Goal: Information Seeking & Learning: Find specific fact

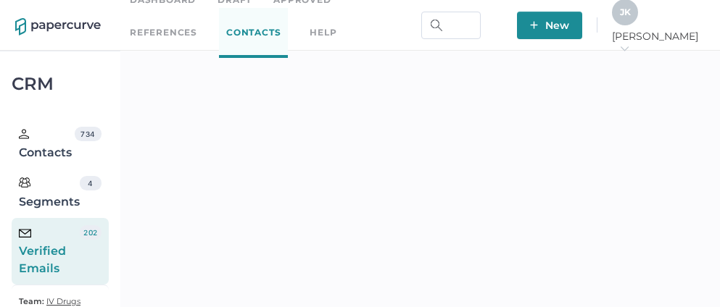
click at [638, 24] on div "J K" at bounding box center [625, 12] width 26 height 26
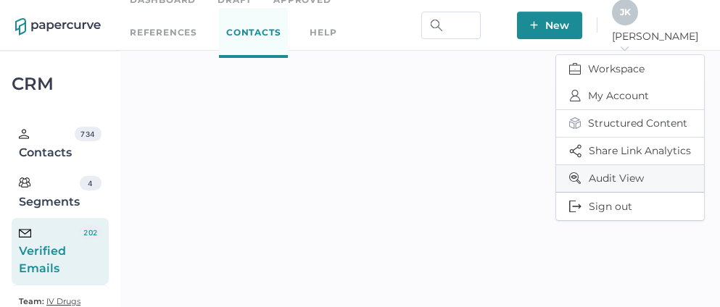
click at [619, 173] on span "Audit View" at bounding box center [630, 178] width 122 height 27
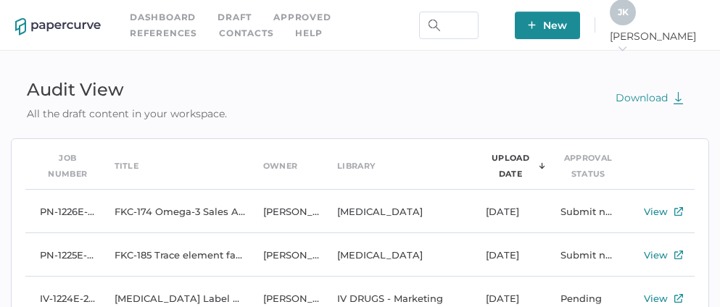
click at [219, 33] on link "Contacts" at bounding box center [246, 33] width 54 height 16
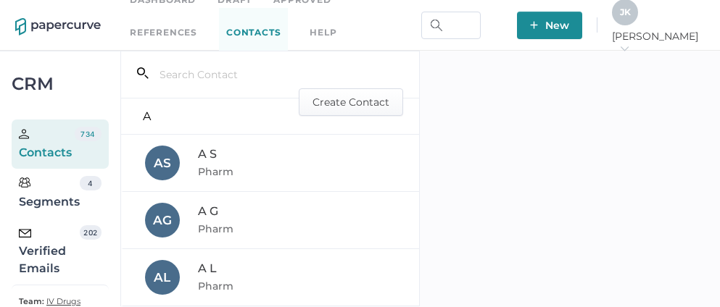
click at [50, 261] on div "Verified Emails" at bounding box center [49, 251] width 61 height 52
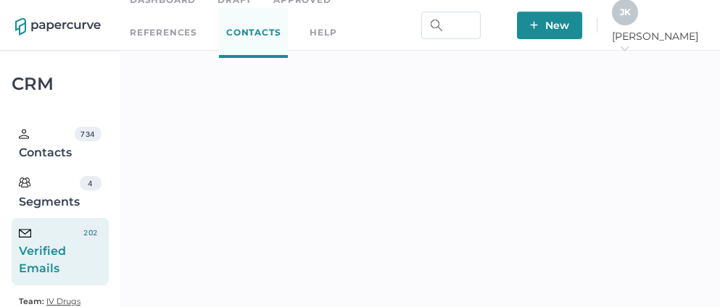
click at [638, 17] on div "J K" at bounding box center [625, 12] width 26 height 26
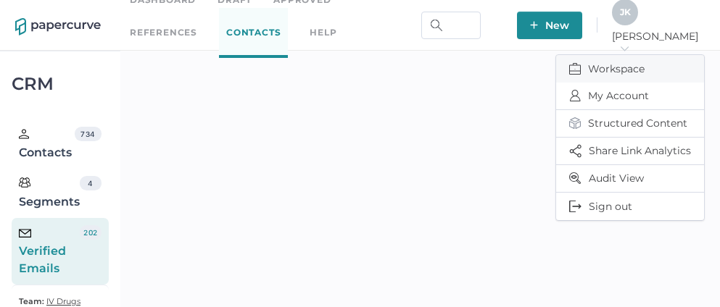
click at [607, 59] on span "Workspace" at bounding box center [630, 69] width 122 height 28
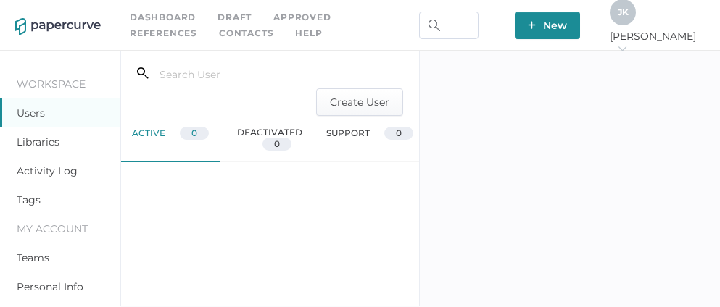
click at [70, 168] on link "Activity Log" at bounding box center [47, 171] width 61 height 13
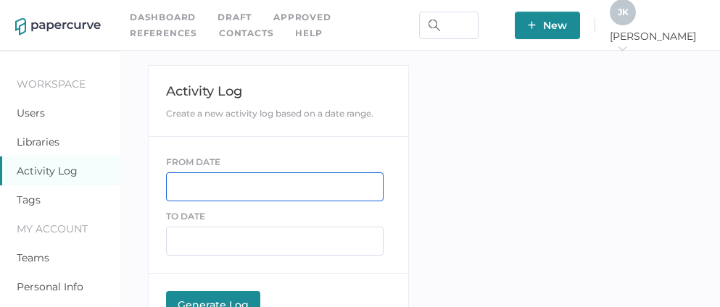
click at [207, 188] on input "text" at bounding box center [275, 187] width 218 height 29
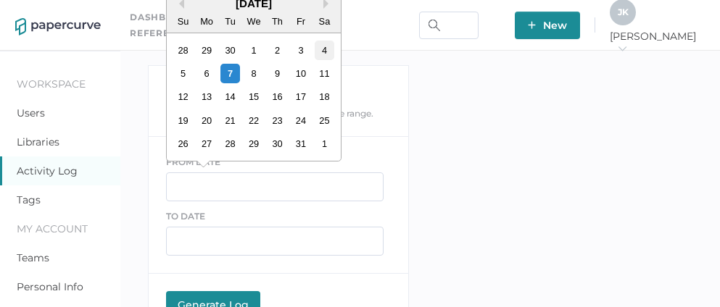
click at [323, 52] on div "4" at bounding box center [324, 51] width 20 height 20
type input "[DATE]"
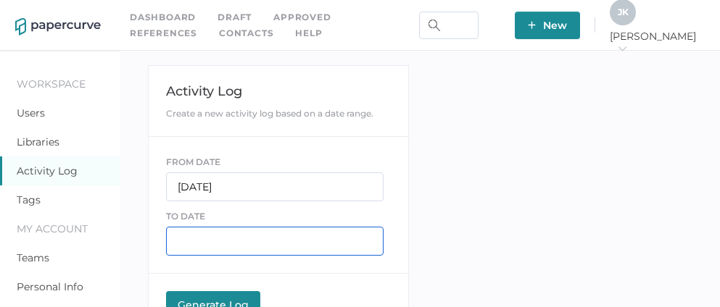
click at [215, 243] on input "text" at bounding box center [275, 241] width 218 height 29
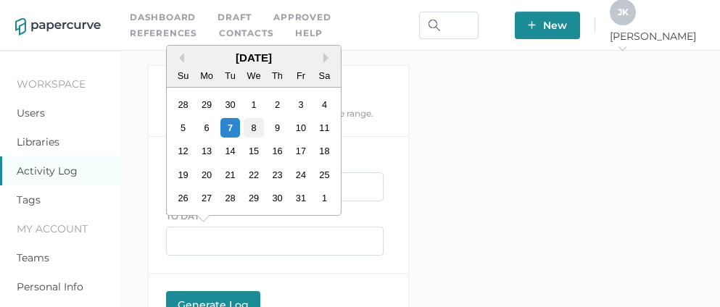
click at [253, 132] on div "8" at bounding box center [254, 128] width 20 height 20
type input "[DATE]"
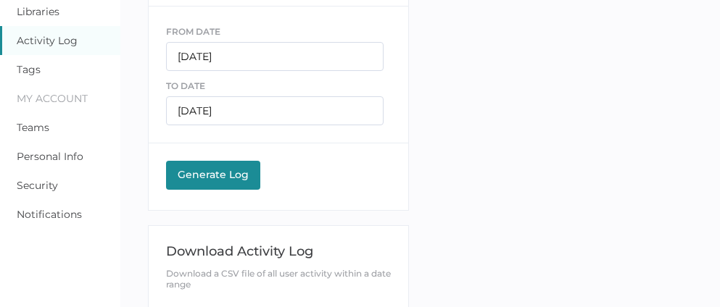
scroll to position [133, 0]
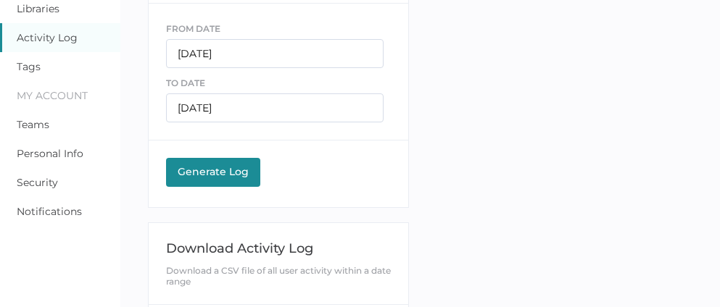
click at [213, 170] on div "Generate Log" at bounding box center [213, 171] width 80 height 13
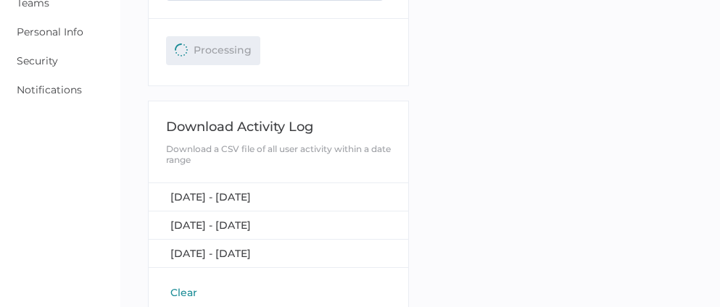
scroll to position [274, 0]
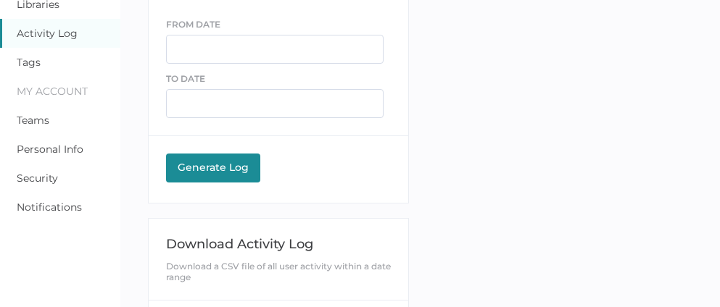
scroll to position [212, 0]
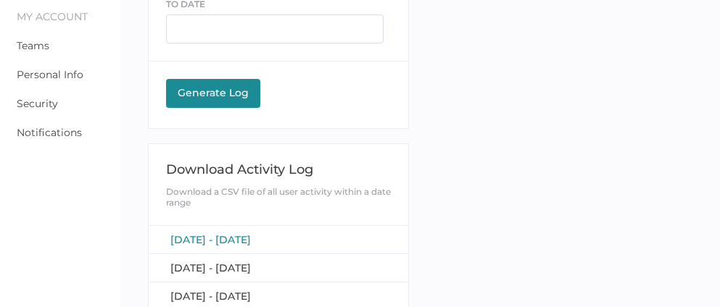
click at [233, 239] on span "October 4, 2025 - October 8, 2025" at bounding box center [210, 239] width 80 height 13
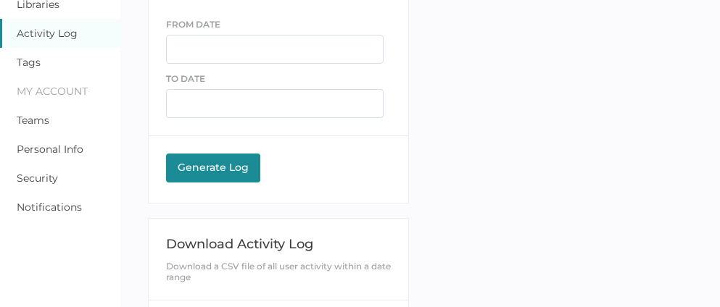
scroll to position [0, 0]
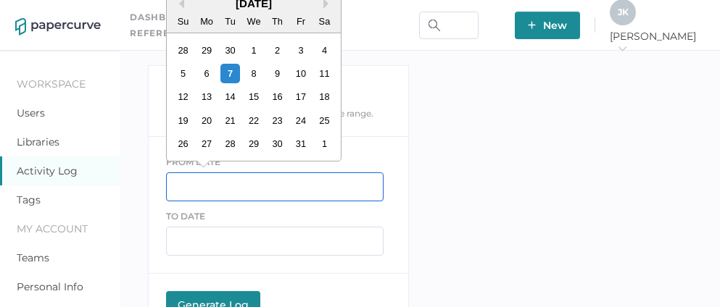
click at [196, 189] on input "text" at bounding box center [275, 187] width 218 height 29
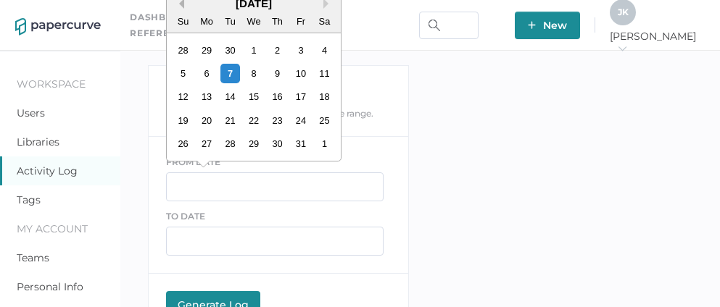
click at [178, 4] on button "Previous Month" at bounding box center [179, 4] width 10 height 10
click at [179, 4] on button "Previous Month" at bounding box center [179, 4] width 10 height 10
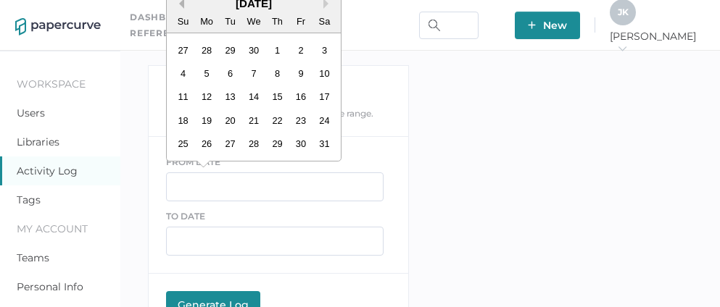
click at [179, 4] on button "Previous Month" at bounding box center [179, 4] width 10 height 10
click at [258, 51] on div "1" at bounding box center [254, 51] width 20 height 20
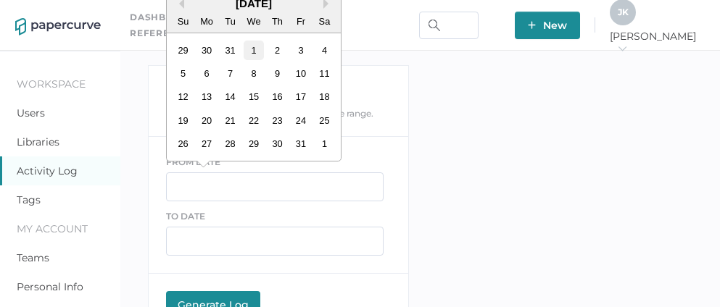
type input "01/01/2025"
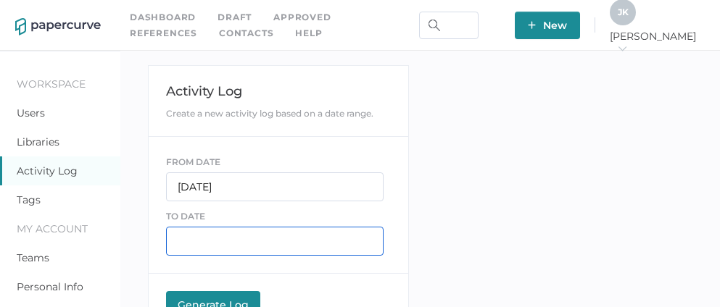
click at [213, 242] on input "text" at bounding box center [275, 241] width 218 height 29
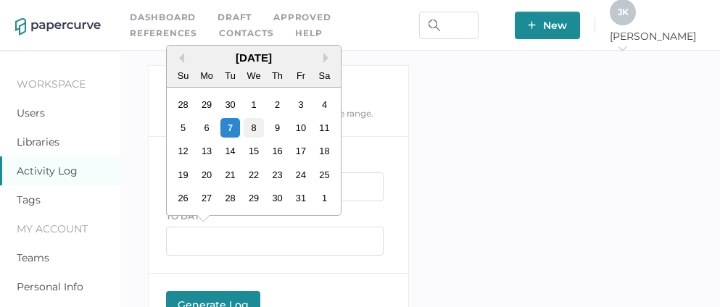
click at [254, 131] on div "8" at bounding box center [254, 128] width 20 height 20
type input "10/08/2025"
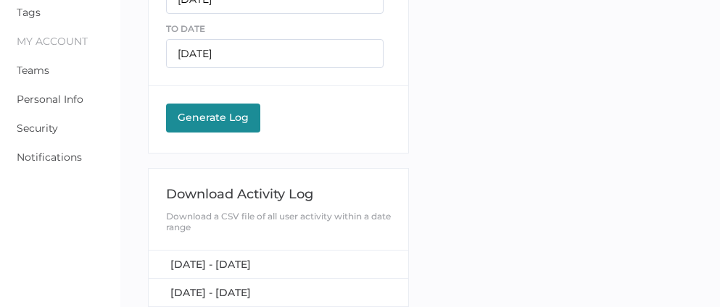
scroll to position [264, 0]
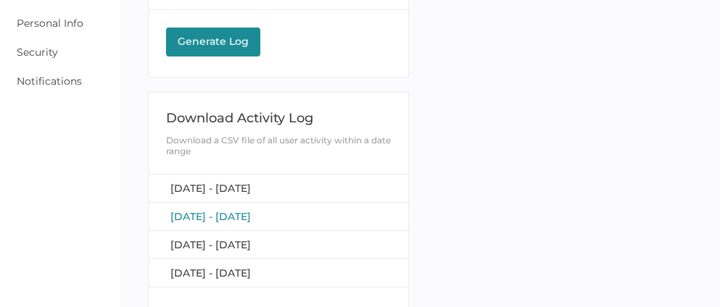
click at [243, 215] on span "January 1, 2025 - October 7, 2025" at bounding box center [210, 216] width 80 height 13
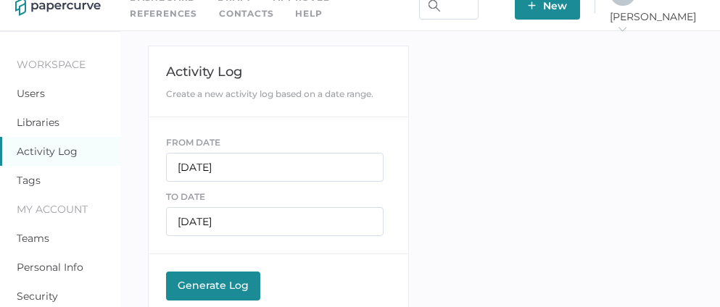
scroll to position [20, 0]
click at [219, 17] on link "Contacts" at bounding box center [246, 14] width 54 height 16
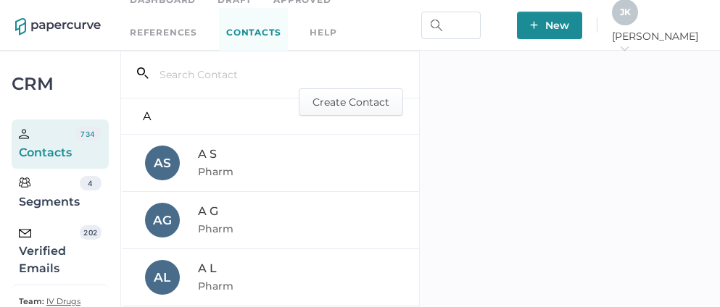
click at [22, 254] on div "Verified Emails" at bounding box center [49, 251] width 61 height 52
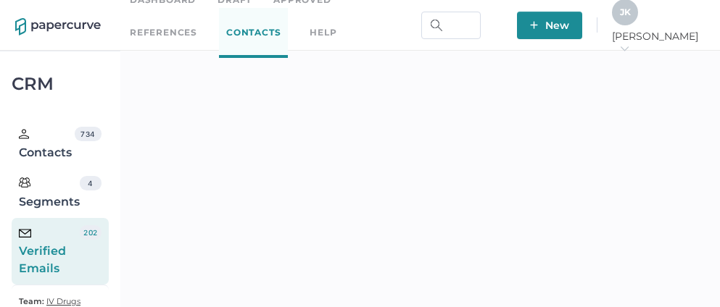
click at [638, 25] on div "J K" at bounding box center [625, 12] width 26 height 26
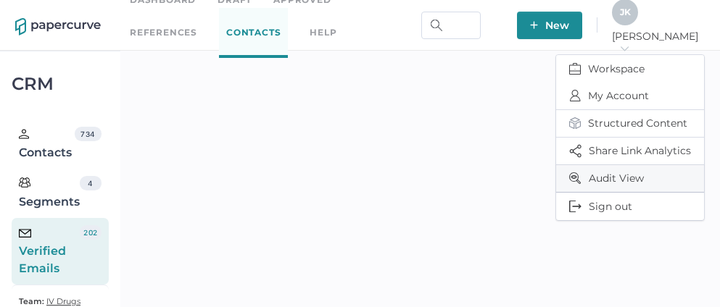
click at [616, 172] on span "Audit View" at bounding box center [630, 178] width 122 height 27
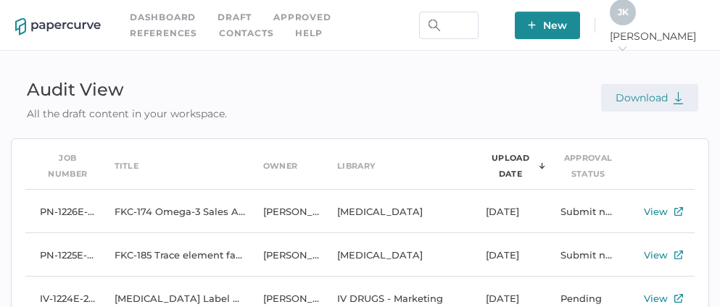
click at [650, 102] on span "Download" at bounding box center [650, 97] width 68 height 13
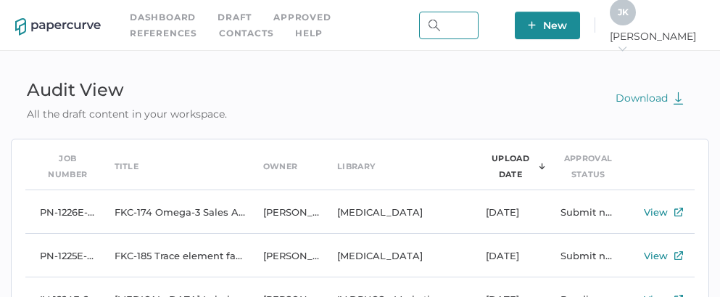
click at [479, 25] on input "text" at bounding box center [448, 26] width 59 height 28
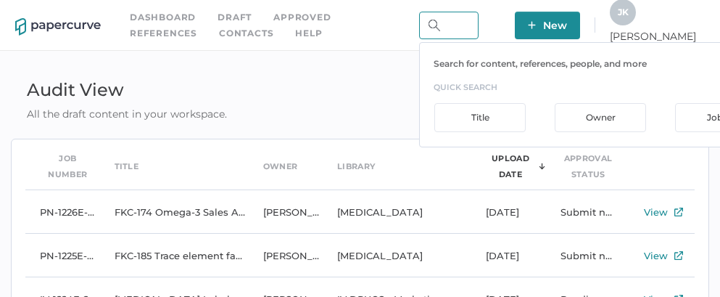
paste input "[MEDICAL_DATA] Labelling Error [DATE] EN"
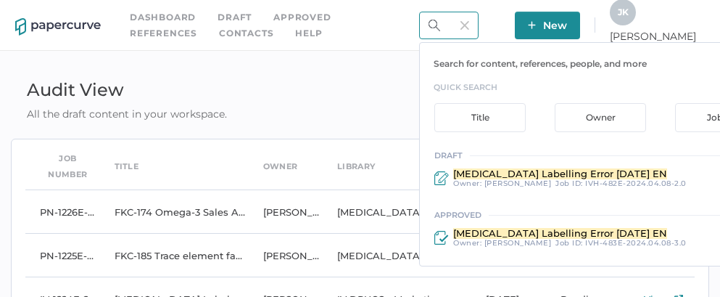
scroll to position [0, 101]
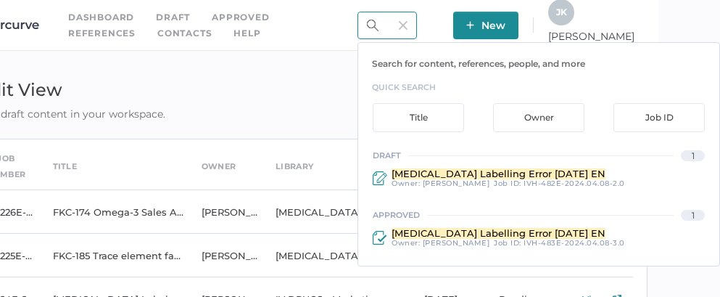
type input "[MEDICAL_DATA] Labelling Error [DATE] EN"
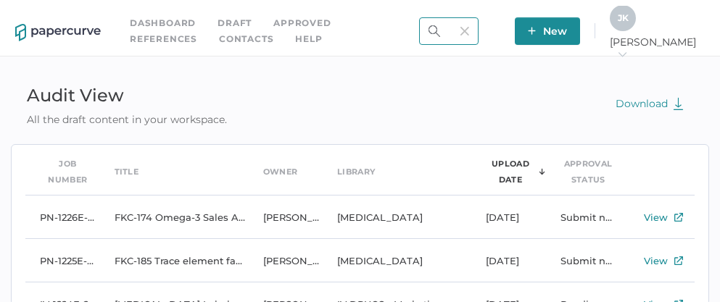
scroll to position [0, 0]
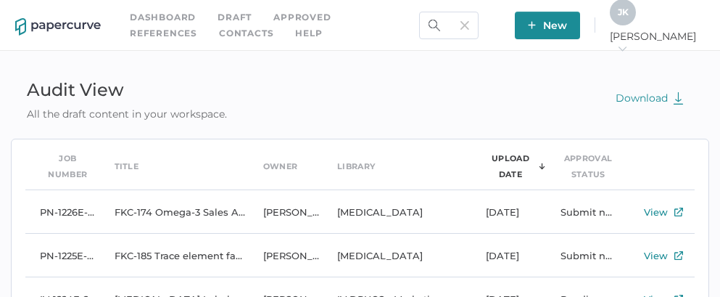
click at [469, 28] on img at bounding box center [464, 25] width 9 height 9
